Goal: Task Accomplishment & Management: Use online tool/utility

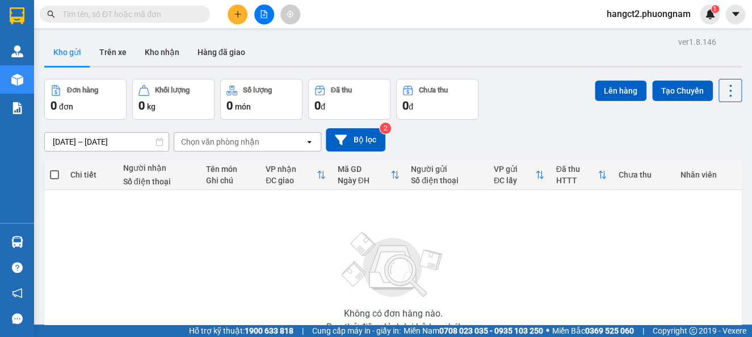
click at [264, 20] on button at bounding box center [264, 15] width 20 height 20
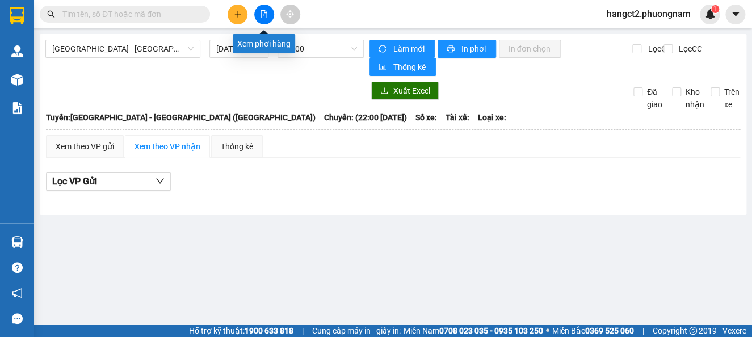
click at [265, 10] on icon "file-add" at bounding box center [264, 14] width 8 height 8
click at [138, 58] on div "Sài Gòn - Nha Trang (Hàng Hoá) 13/10/2025 22:00" at bounding box center [204, 58] width 319 height 36
click at [229, 43] on input "13/10/2025" at bounding box center [233, 49] width 35 height 12
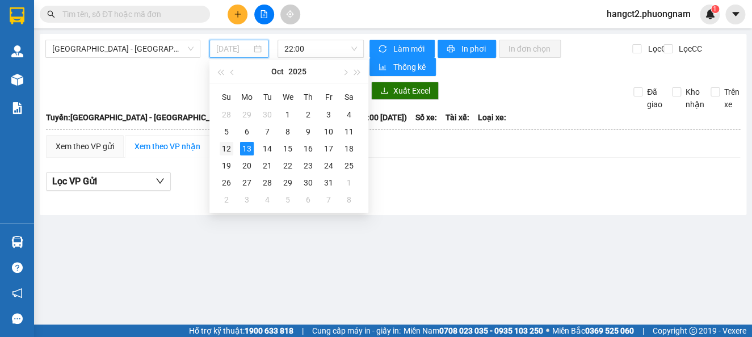
click at [228, 145] on div "12" at bounding box center [227, 149] width 14 height 14
type input "12/10/2025"
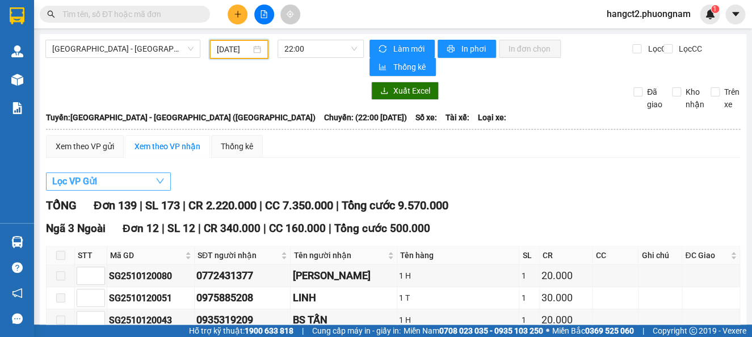
click at [150, 176] on button "Lọc VP Gửi" at bounding box center [108, 182] width 125 height 18
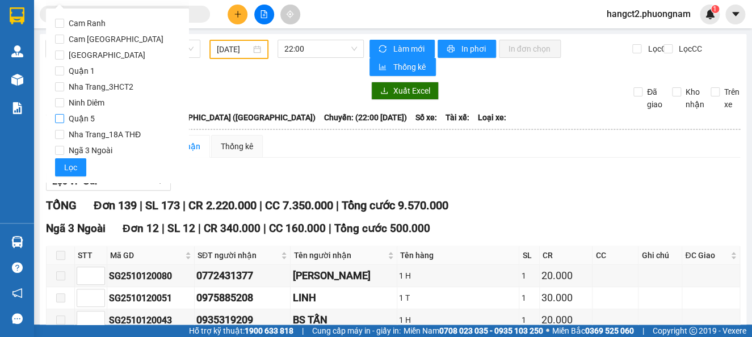
click at [101, 120] on label "Quận 5" at bounding box center [117, 119] width 125 height 16
click at [64, 120] on input "Quận 5" at bounding box center [59, 118] width 9 height 9
checkbox input "true"
click at [81, 66] on span "Quận 1" at bounding box center [81, 71] width 35 height 16
click at [64, 66] on input "Quận 1" at bounding box center [59, 70] width 9 height 9
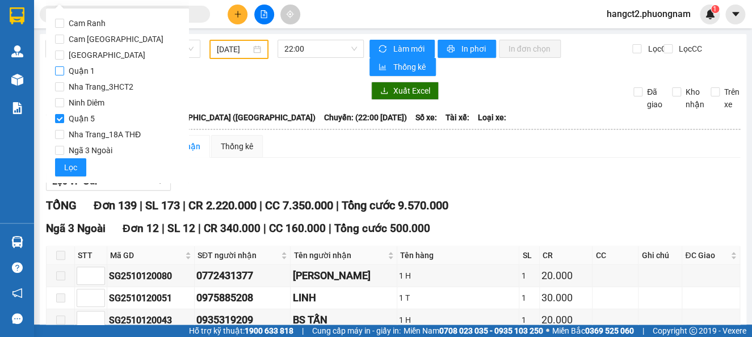
checkbox input "true"
click at [75, 168] on span "Lọc" at bounding box center [70, 167] width 13 height 12
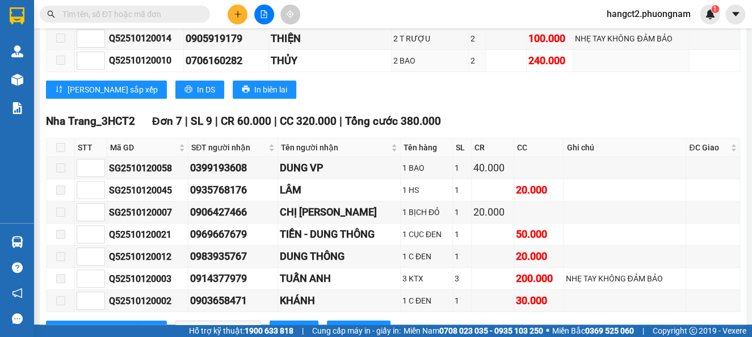
scroll to position [3407, 0]
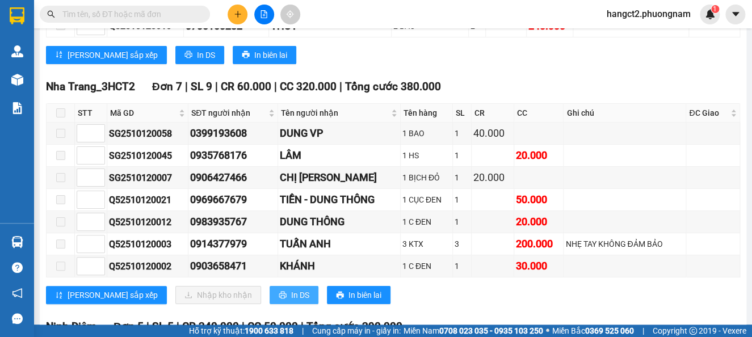
click at [279, 291] on icon "printer" at bounding box center [283, 295] width 8 height 8
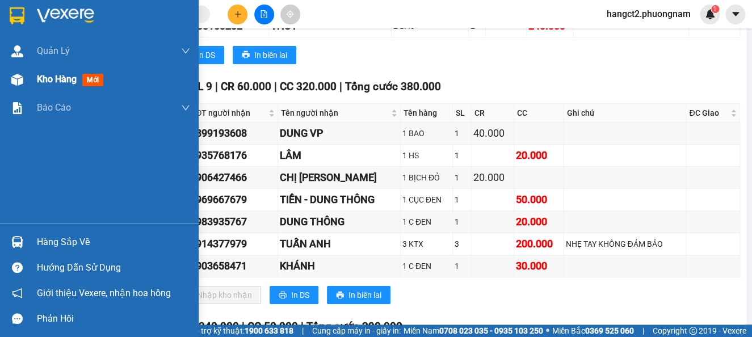
click at [53, 85] on span "Kho hàng" at bounding box center [57, 79] width 40 height 11
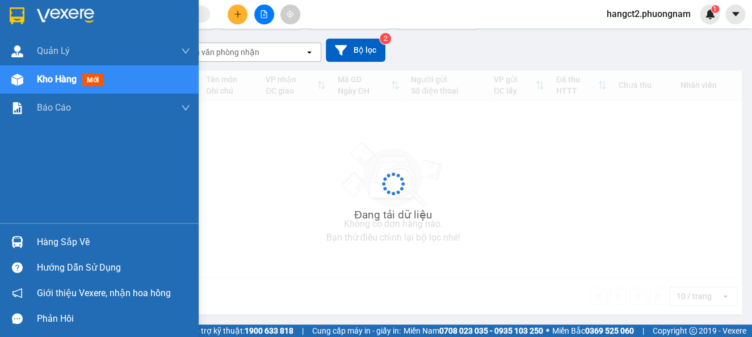
scroll to position [90, 0]
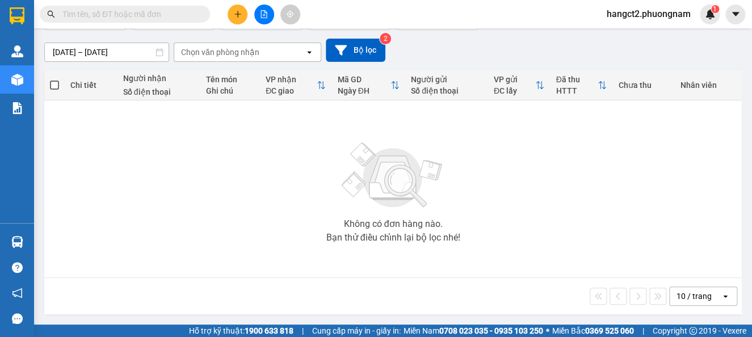
click at [86, 6] on span at bounding box center [125, 14] width 170 height 17
click at [93, 16] on input "text" at bounding box center [129, 14] width 134 height 12
type input "d"
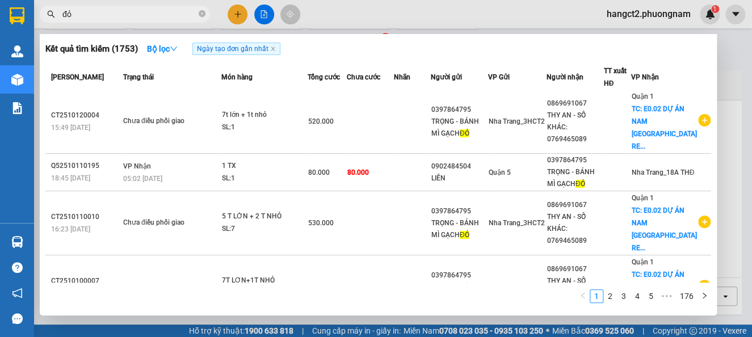
scroll to position [0, 0]
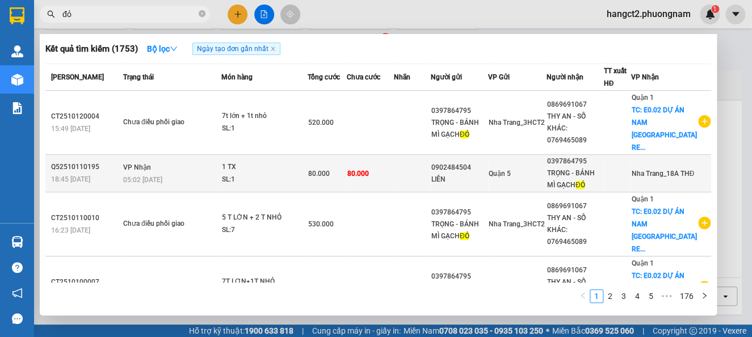
type input "đỏ"
click at [426, 156] on td at bounding box center [412, 173] width 37 height 37
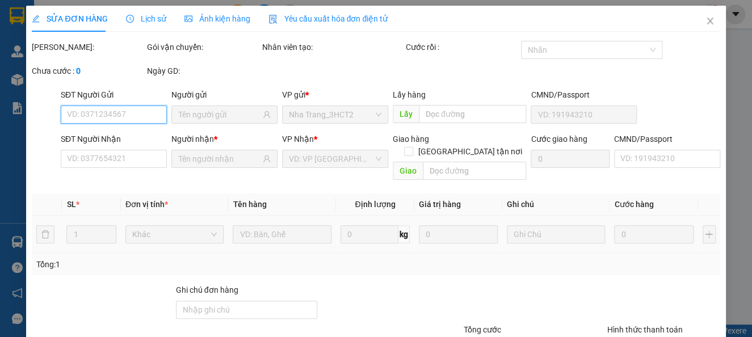
type input "0902484504"
type input "LIÊN"
type input "0397864795"
type input "TRỌNG - BÁNH MÌ GẠCH ĐỎ"
type input "80.000"
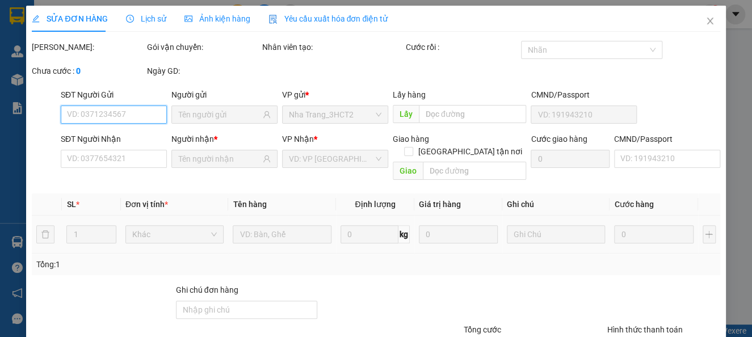
type input "80.000"
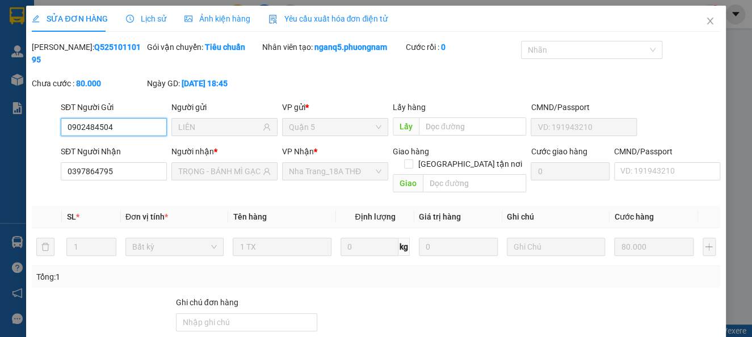
scroll to position [85, 0]
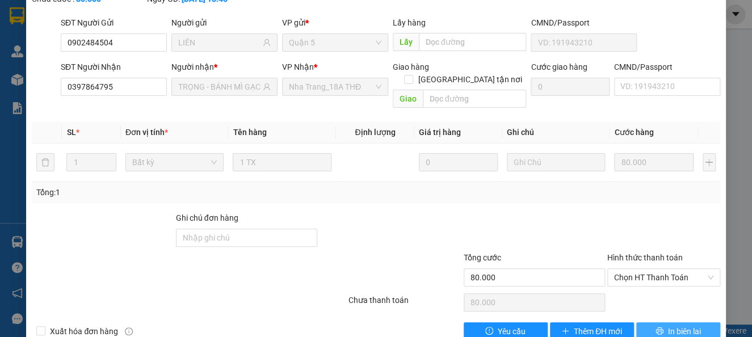
click at [668, 325] on span "In biên lai" at bounding box center [684, 331] width 33 height 12
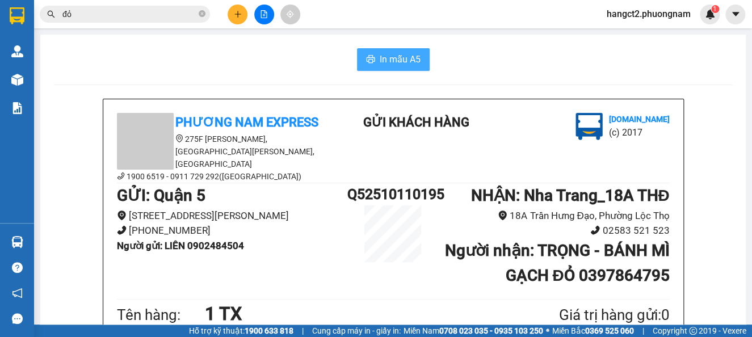
click at [380, 58] on span "In mẫu A5" at bounding box center [400, 59] width 41 height 14
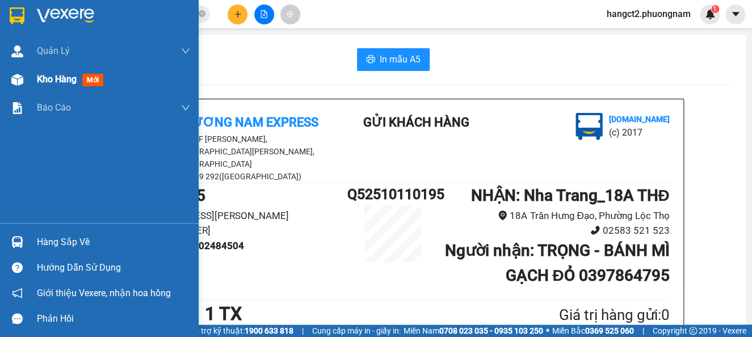
click at [40, 78] on span "Kho hàng" at bounding box center [57, 79] width 40 height 11
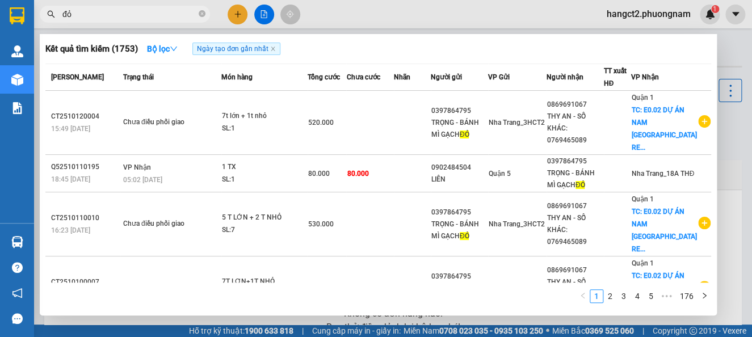
click at [140, 18] on input "đỏ" at bounding box center [129, 14] width 134 height 12
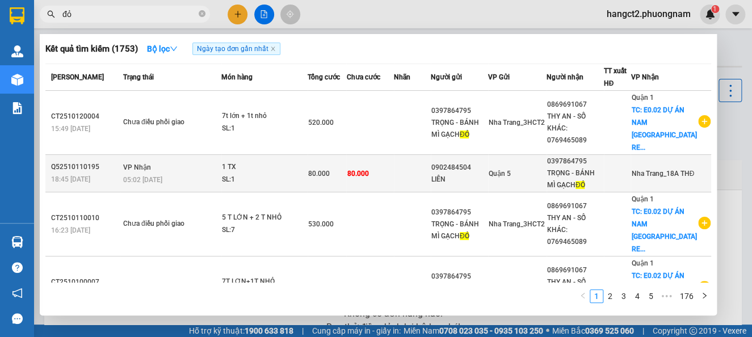
click at [366, 166] on td "80.000" at bounding box center [369, 173] width 47 height 37
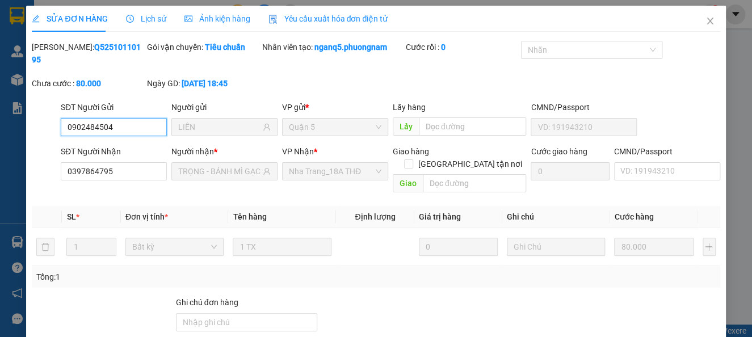
scroll to position [97, 0]
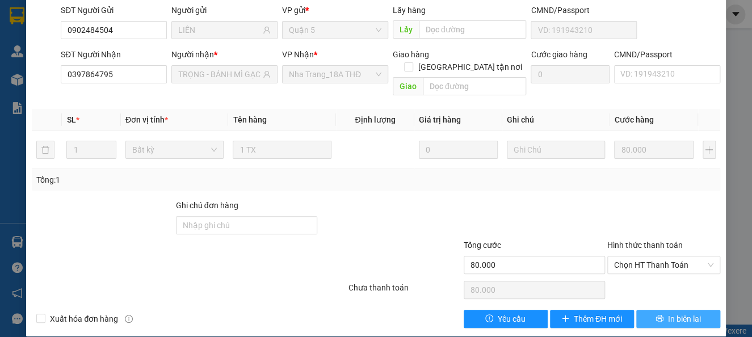
click at [685, 313] on span "In biên lai" at bounding box center [684, 319] width 33 height 12
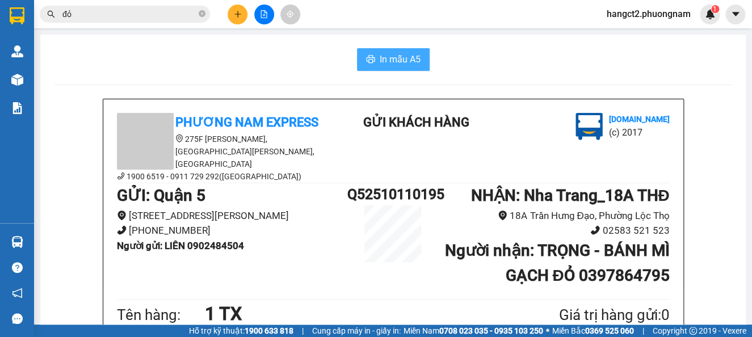
click at [386, 61] on span "In mẫu A5" at bounding box center [400, 59] width 41 height 14
click at [89, 16] on input "đỏ" at bounding box center [129, 14] width 134 height 12
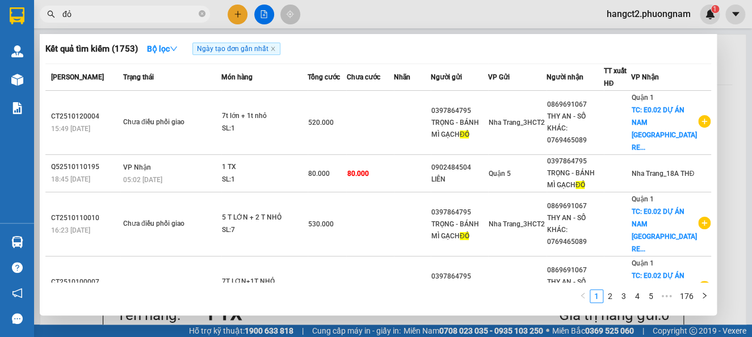
click at [89, 16] on input "đỏ" at bounding box center [129, 14] width 134 height 12
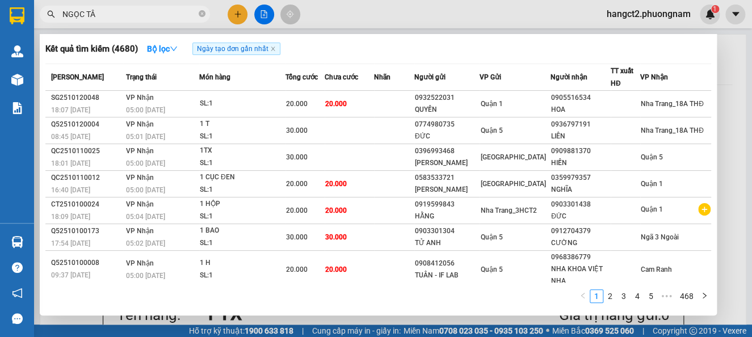
type input "NGỌC TÂM"
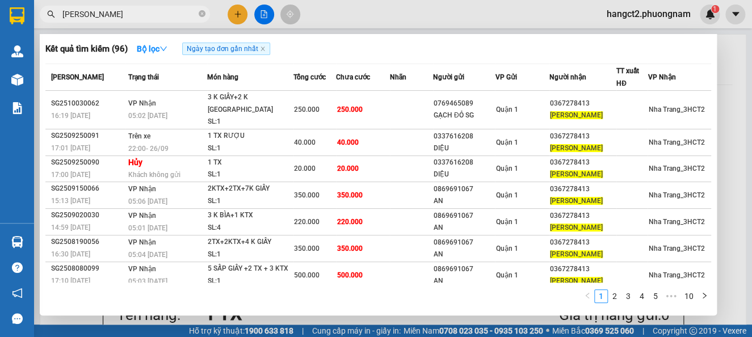
click at [124, 18] on input "NGỌC TÂM" at bounding box center [129, 14] width 134 height 12
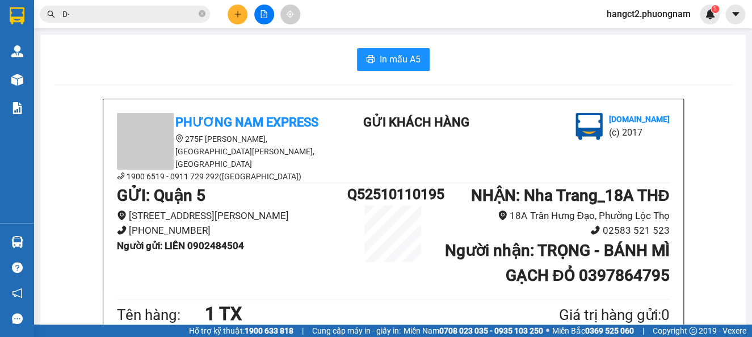
type input "D"
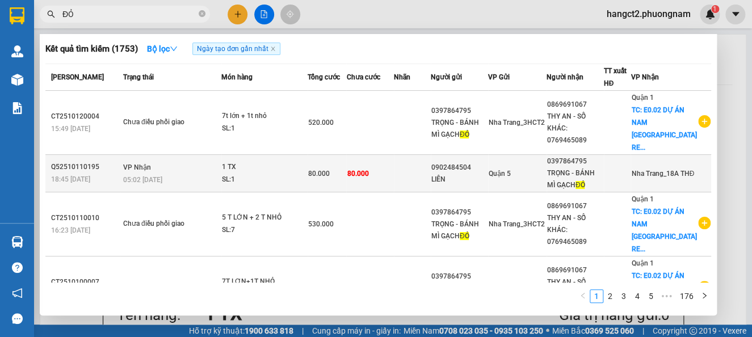
type input "ĐỎ"
click at [545, 175] on td "Quận 5" at bounding box center [517, 173] width 58 height 37
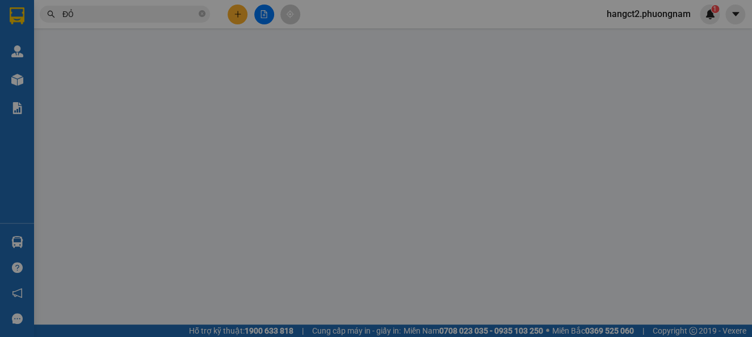
type input "0902484504"
type input "LIÊN"
type input "0397864795"
type input "TRỌNG - BÁNH MÌ GẠCH ĐỎ"
type input "80.000"
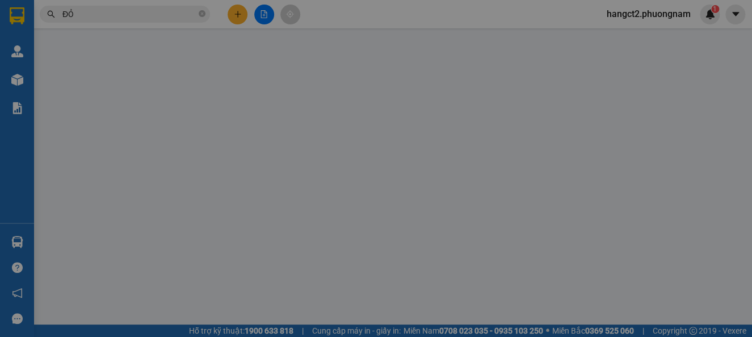
type input "80.000"
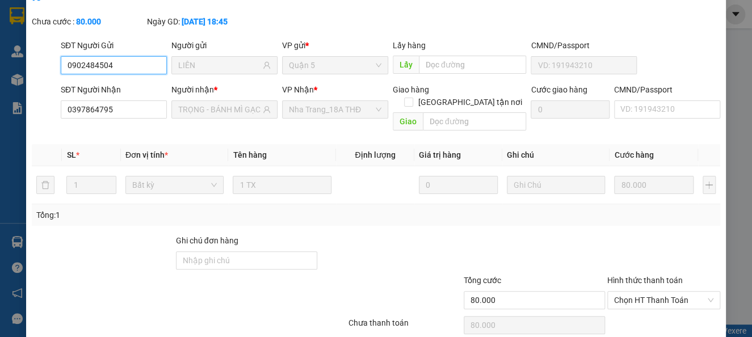
scroll to position [97, 0]
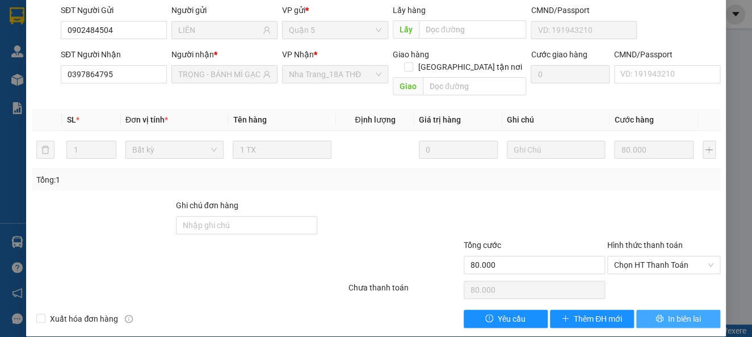
click at [684, 313] on span "In biên lai" at bounding box center [684, 319] width 33 height 12
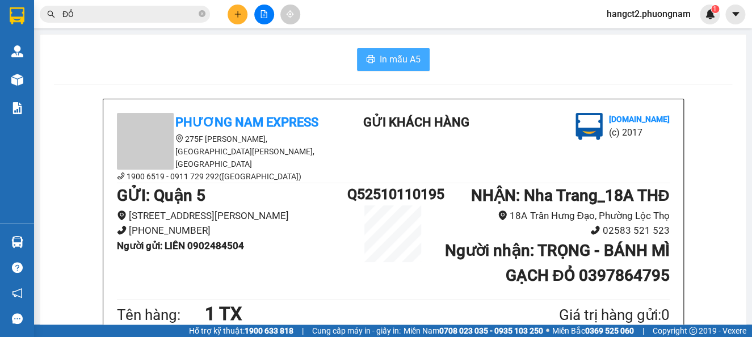
click at [409, 65] on span "In mẫu A5" at bounding box center [400, 59] width 41 height 14
click at [211, 50] on div "In mẫu A5" at bounding box center [393, 59] width 679 height 23
